Goal: Information Seeking & Learning: Check status

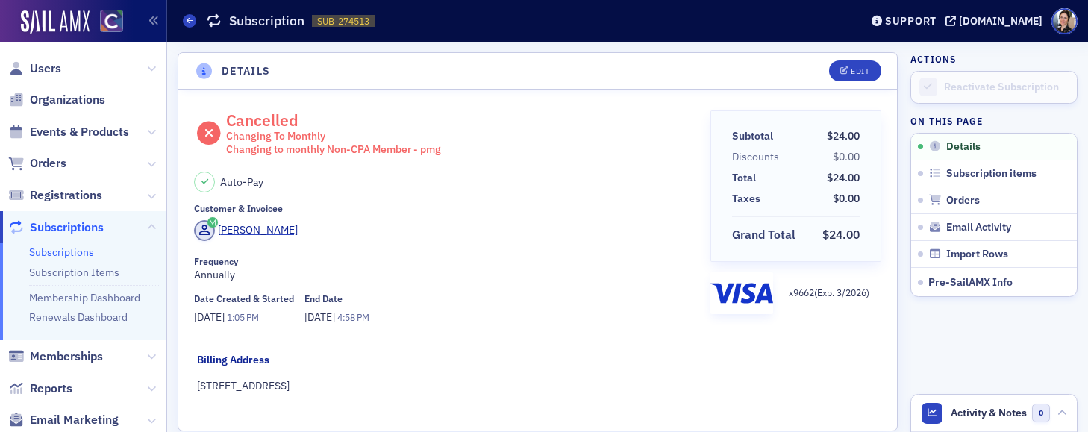
click at [69, 166] on span "Orders" at bounding box center [83, 164] width 166 height 32
click at [55, 164] on span "Orders" at bounding box center [48, 163] width 37 height 16
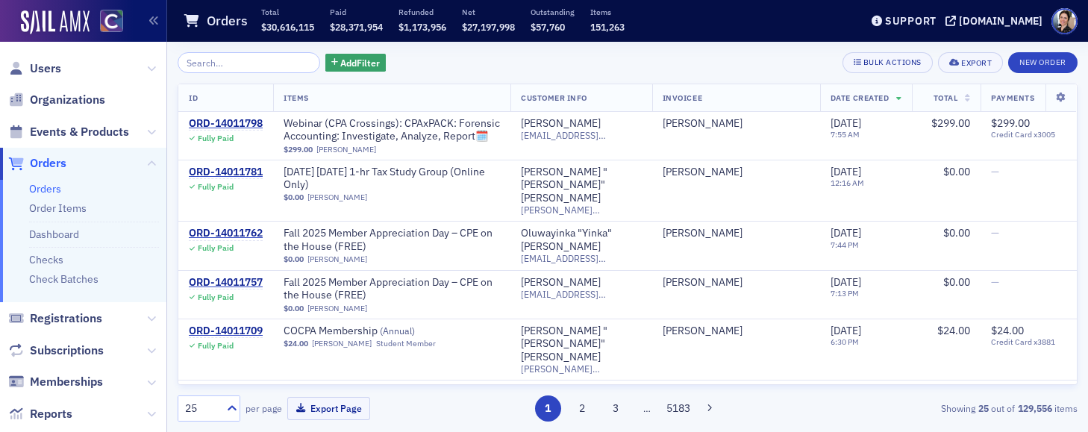
click at [241, 62] on input "search" at bounding box center [249, 62] width 143 height 21
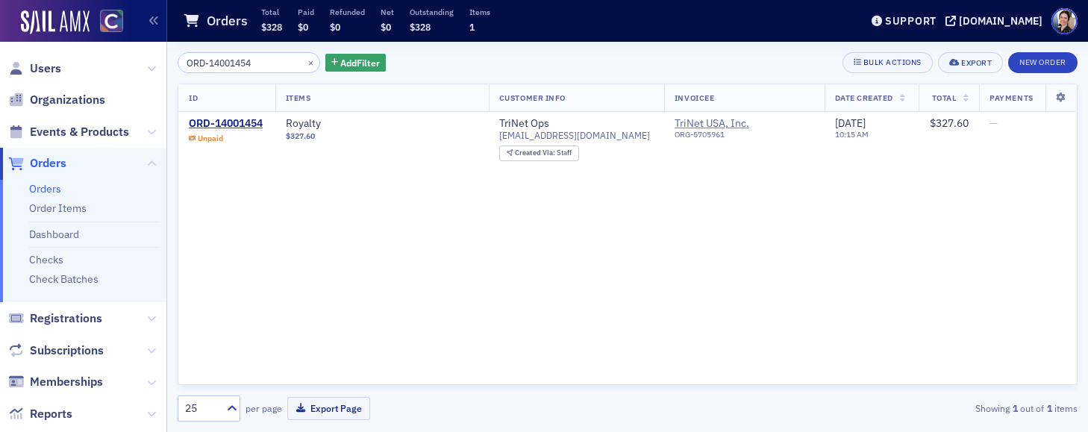
type input "ORD-14001454"
click at [54, 66] on span "Users" at bounding box center [45, 68] width 31 height 16
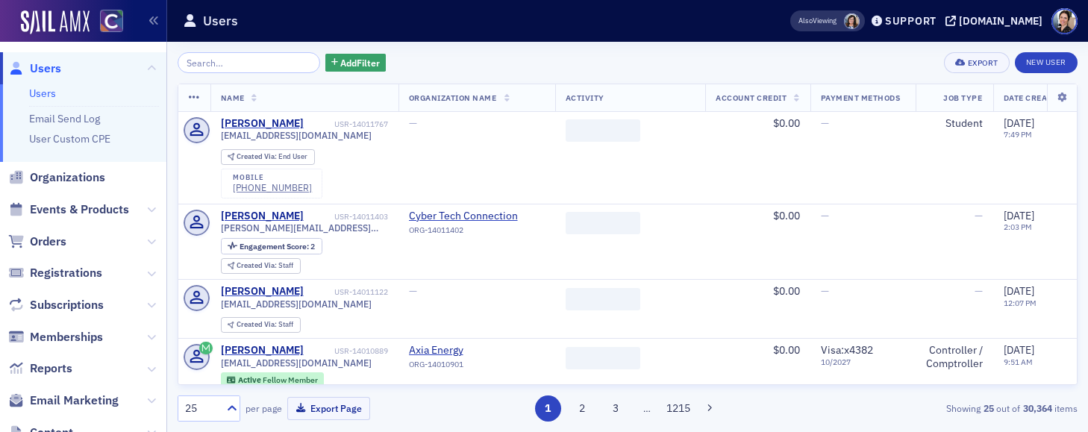
click at [249, 65] on input "search" at bounding box center [249, 62] width 143 height 21
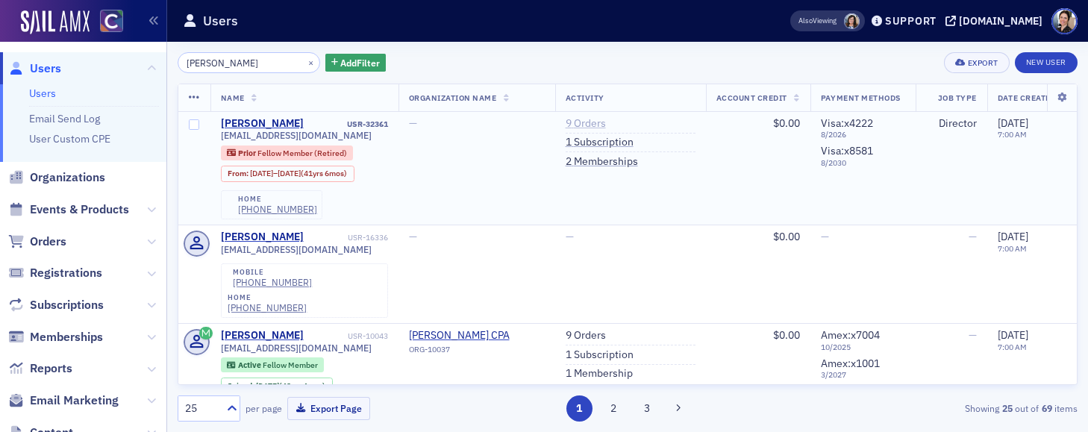
type input "Bradley Blacketor"
click at [599, 123] on link "9 Orders" at bounding box center [586, 123] width 40 height 13
click at [597, 126] on link "9 Orders" at bounding box center [586, 123] width 40 height 13
click at [611, 140] on link "1 Subscription" at bounding box center [600, 142] width 68 height 13
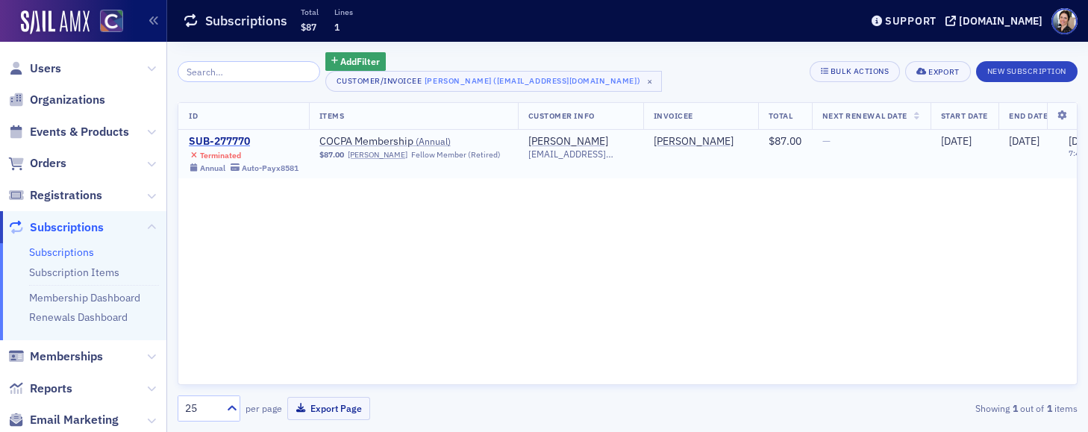
click at [233, 145] on div "SUB-277770" at bounding box center [244, 141] width 110 height 13
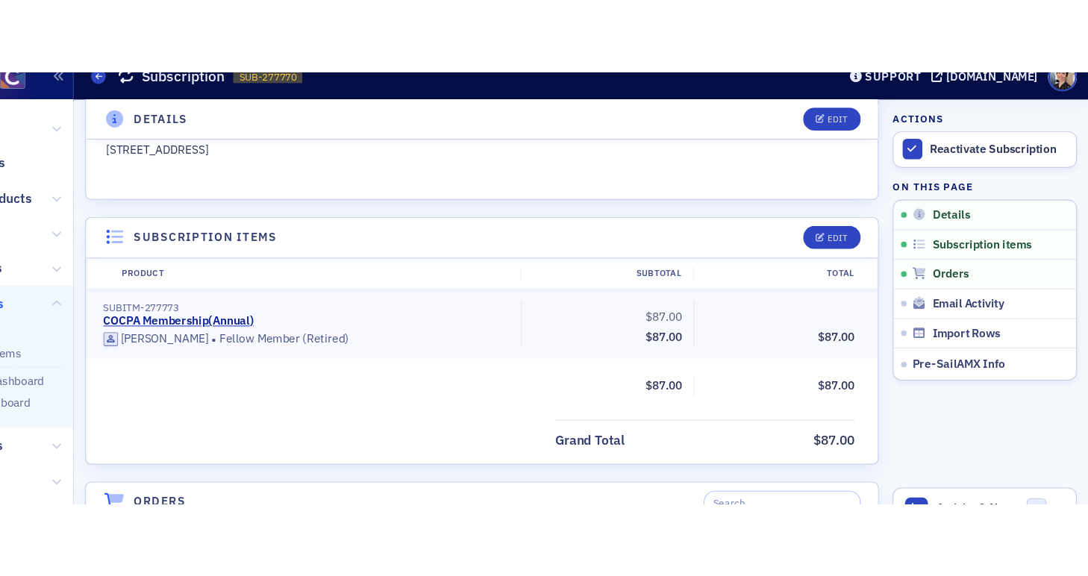
scroll to position [293, 0]
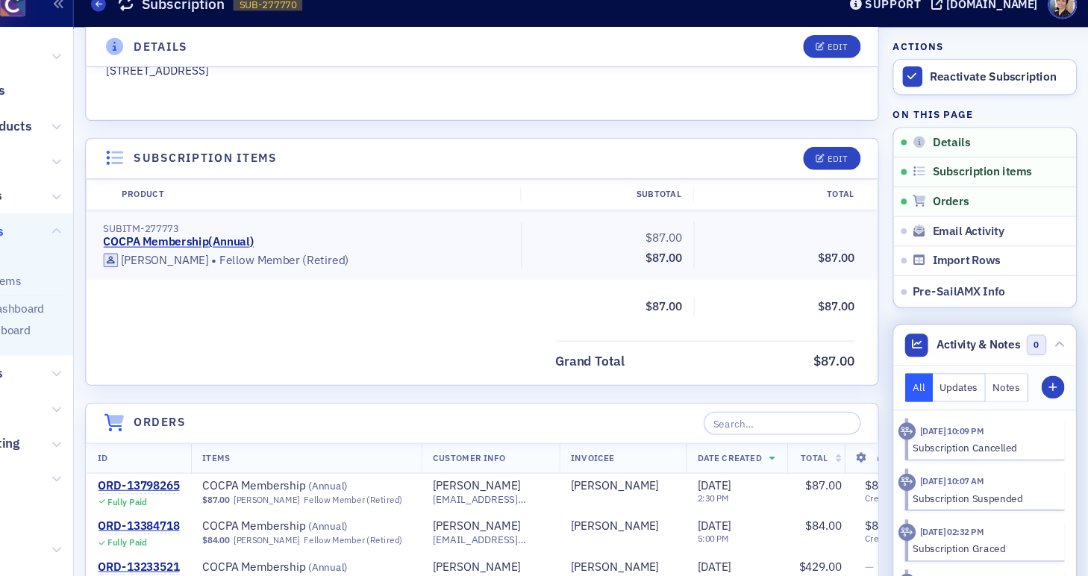
click at [967, 420] on div "Subscription Cancelled" at bounding box center [993, 423] width 128 height 13
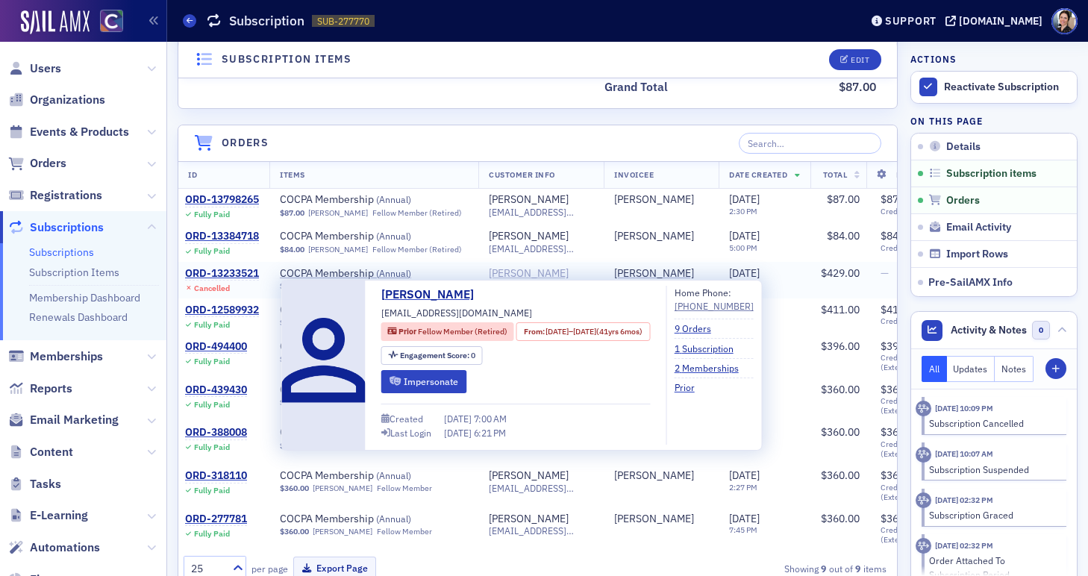
scroll to position [0, 3]
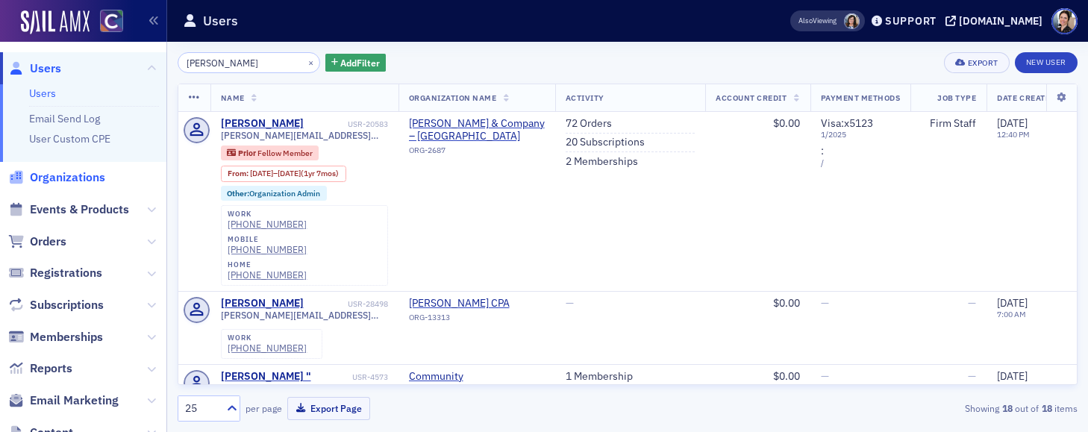
click at [60, 181] on span "Organizations" at bounding box center [67, 177] width 75 height 16
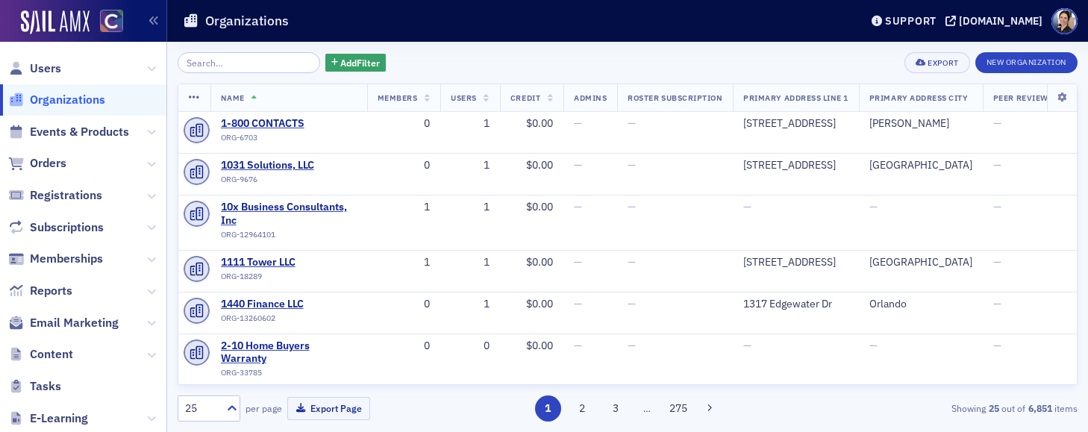
click at [253, 60] on input "search" at bounding box center [249, 62] width 143 height 21
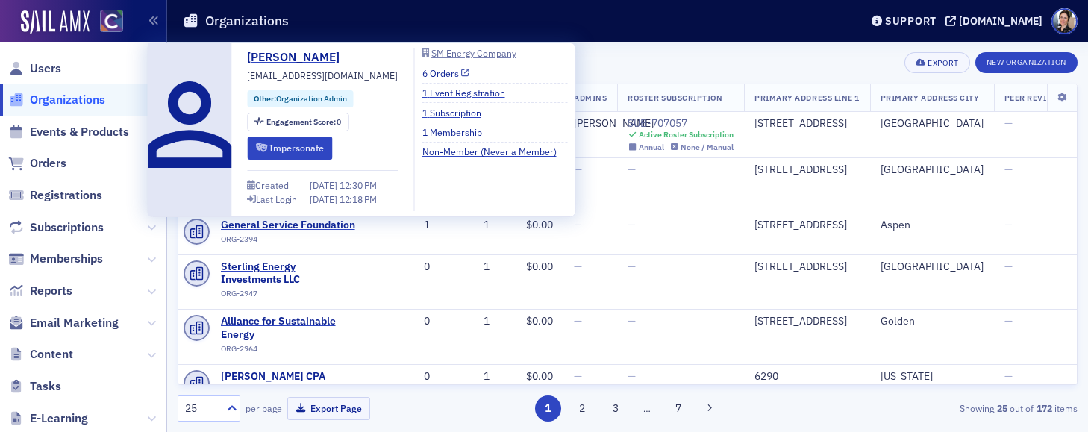
type input "[PERSON_NAME]"
click at [435, 75] on link "6 Orders" at bounding box center [446, 72] width 48 height 13
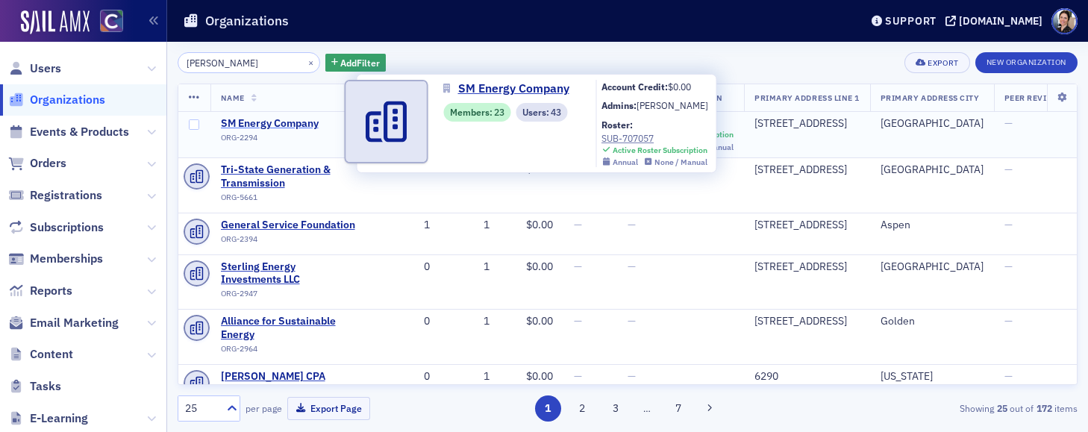
click at [263, 117] on span "SM Energy Company" at bounding box center [289, 123] width 136 height 13
select select "US"
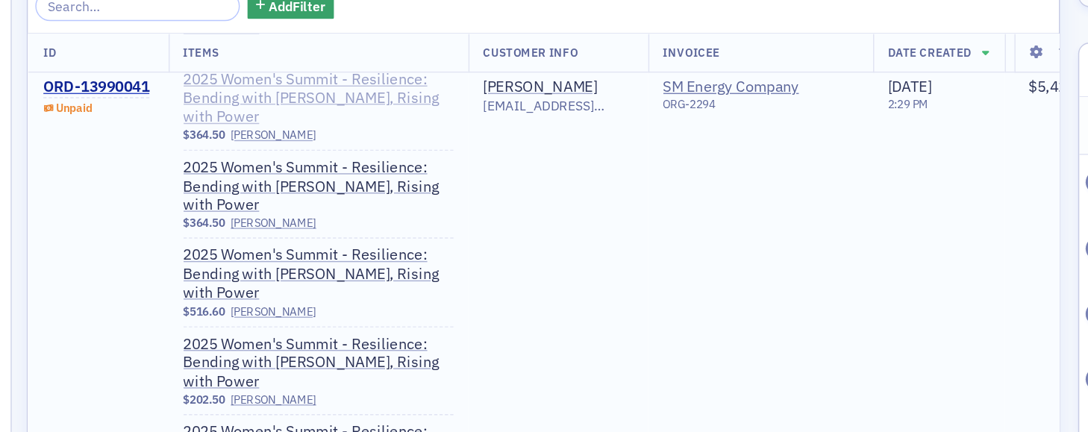
scroll to position [205, 0]
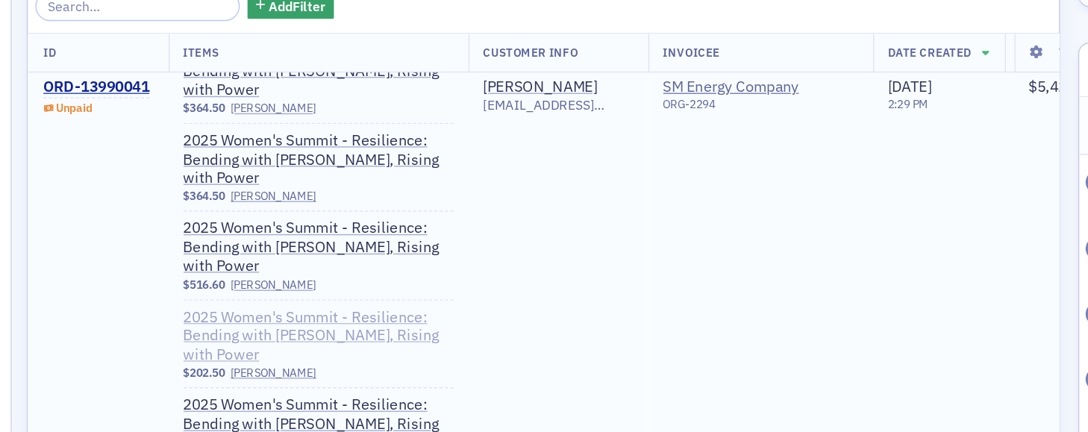
click at [361, 346] on span "2025 Women's Summit - Resilience: Bending with [PERSON_NAME], Rising with Power" at bounding box center [381, 366] width 188 height 40
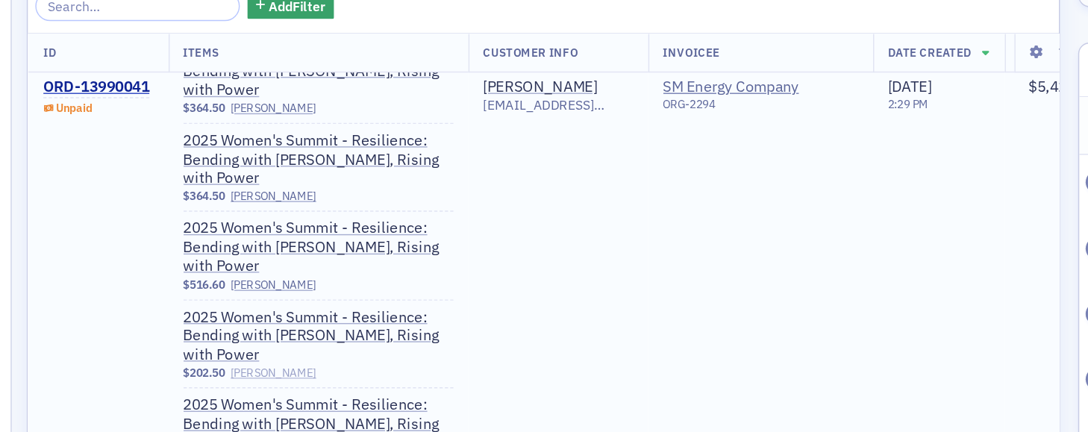
click at [350, 386] on link "[PERSON_NAME]" at bounding box center [349, 391] width 60 height 10
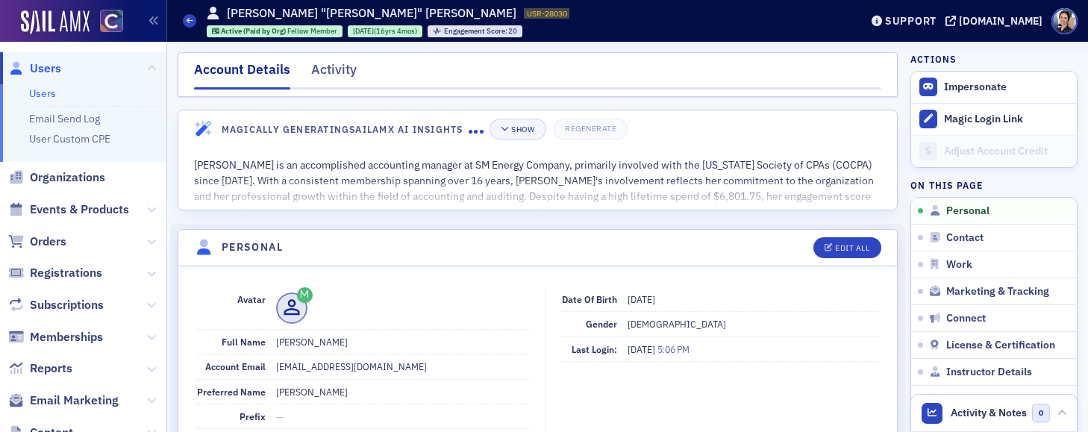
select select "US"
click at [46, 66] on span "Users" at bounding box center [45, 68] width 31 height 16
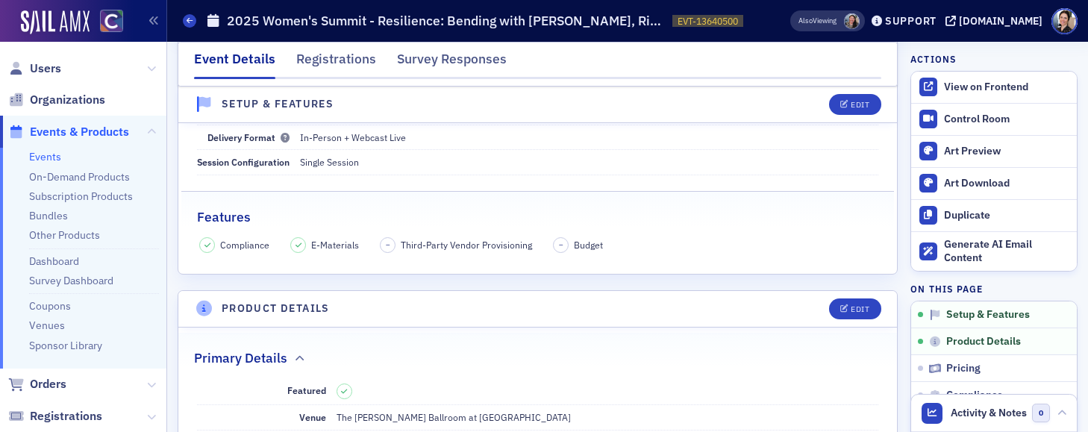
scroll to position [263, 0]
